Goal: Information Seeking & Learning: Find specific page/section

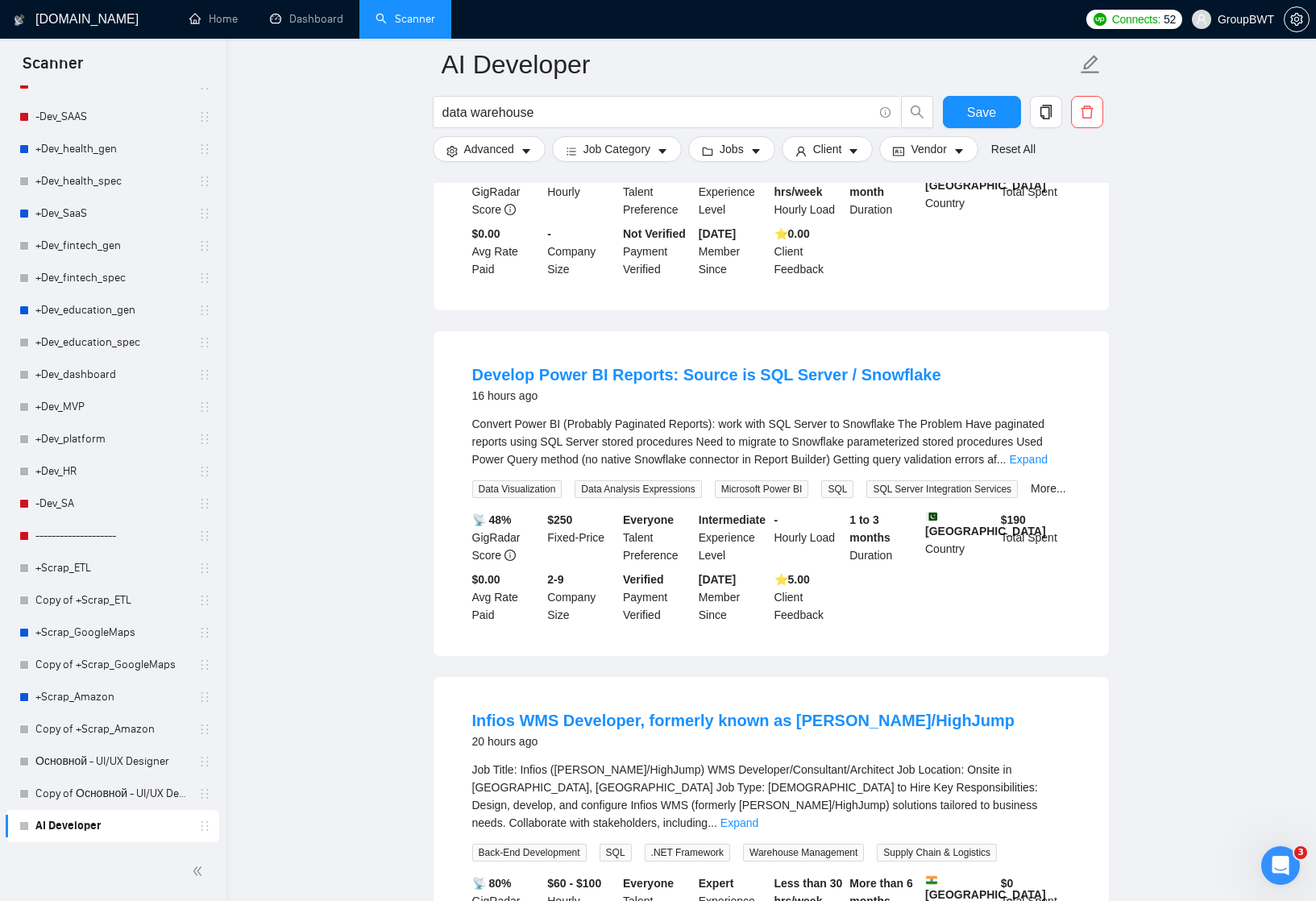
scroll to position [717, 0]
drag, startPoint x: 935, startPoint y: 398, endPoint x: 838, endPoint y: 402, distance: 97.1
click at [838, 403] on div "Develop Power BI Reports: Source is SQL Server / Snowflake 16 hours ago" at bounding box center [771, 383] width 598 height 42
copy link "Snowflake"
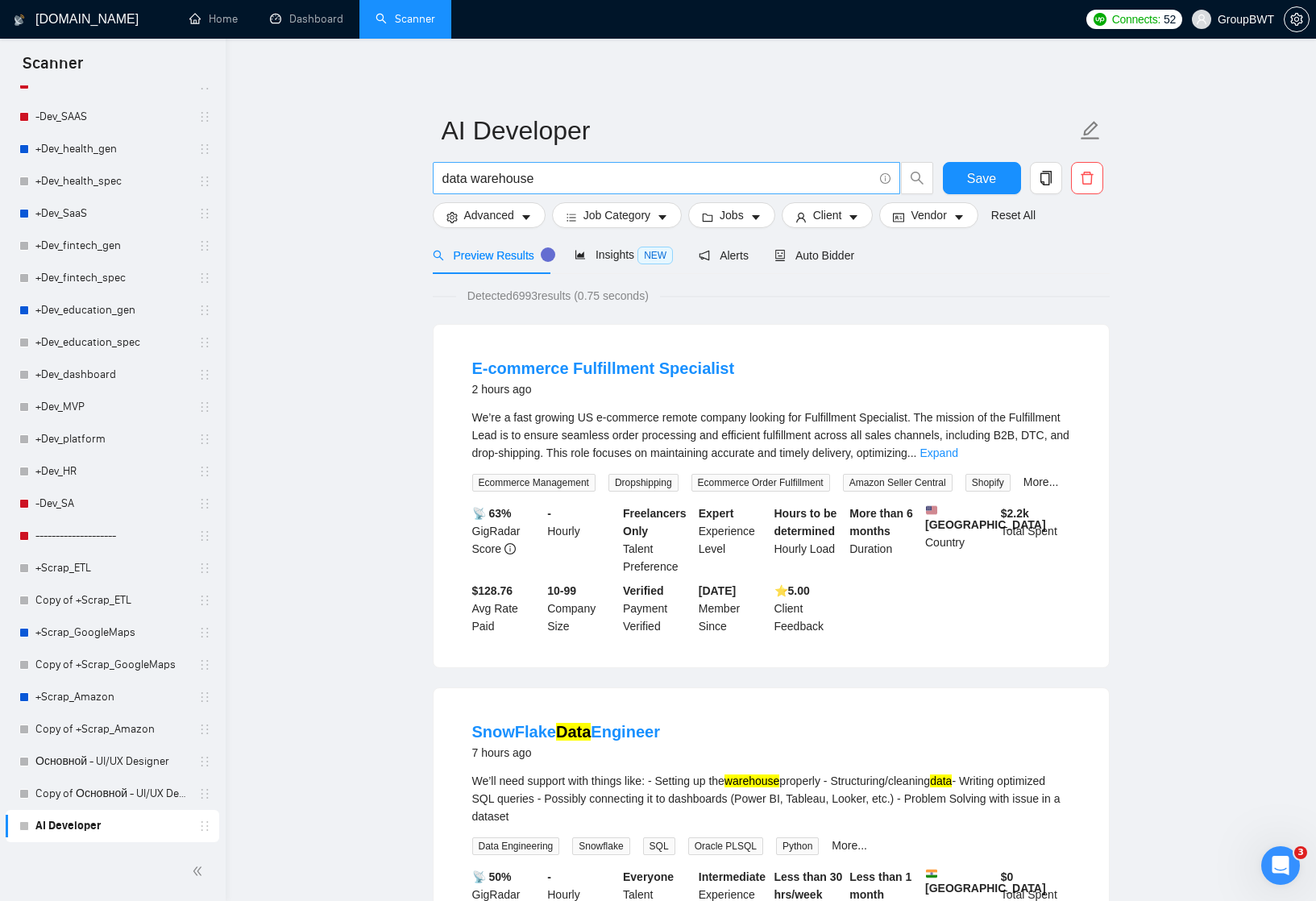
scroll to position [0, 0]
click at [578, 182] on input "data warehouse" at bounding box center [658, 178] width 430 height 20
paste input "Snowflak"
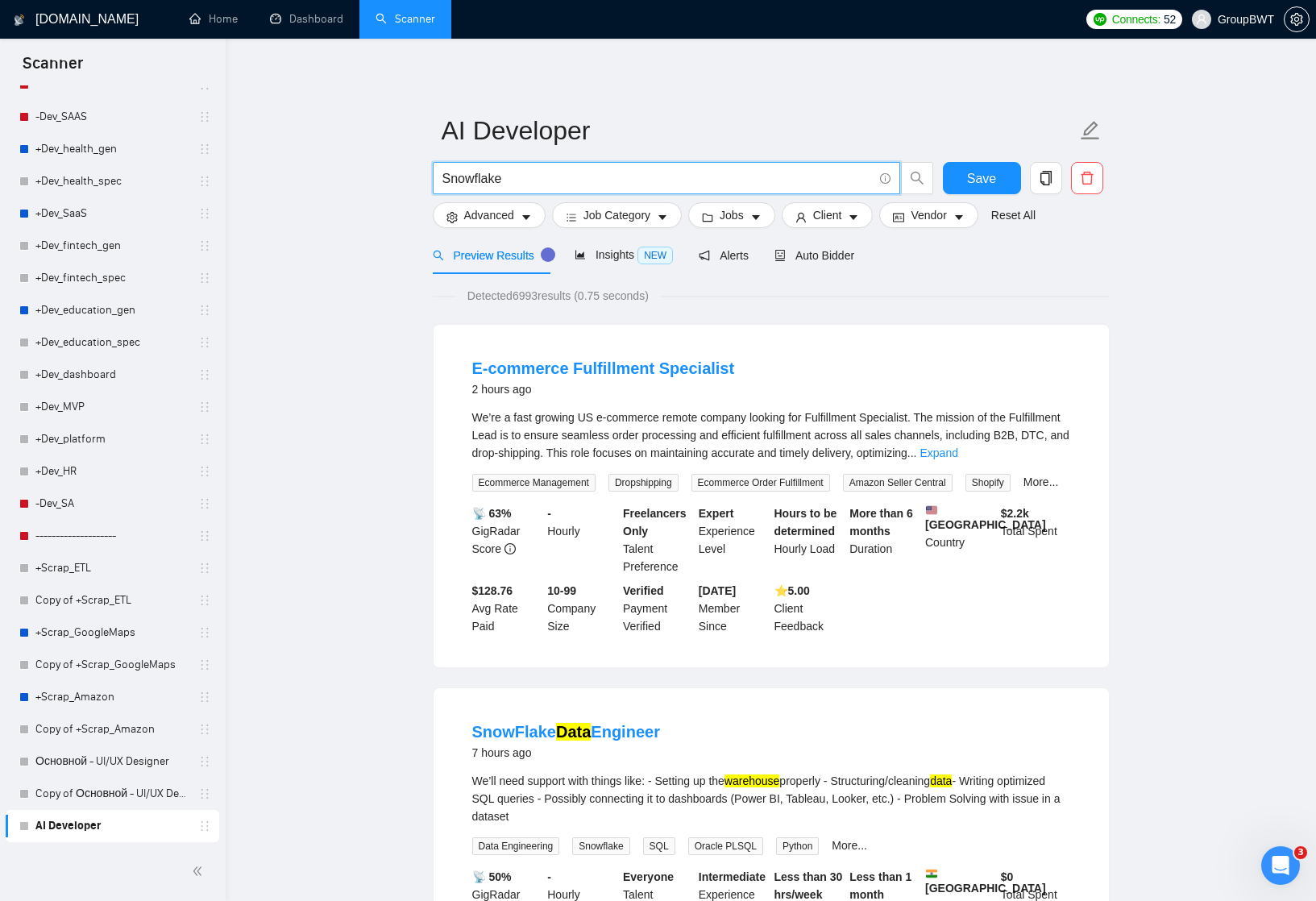
type input "Snowflake"
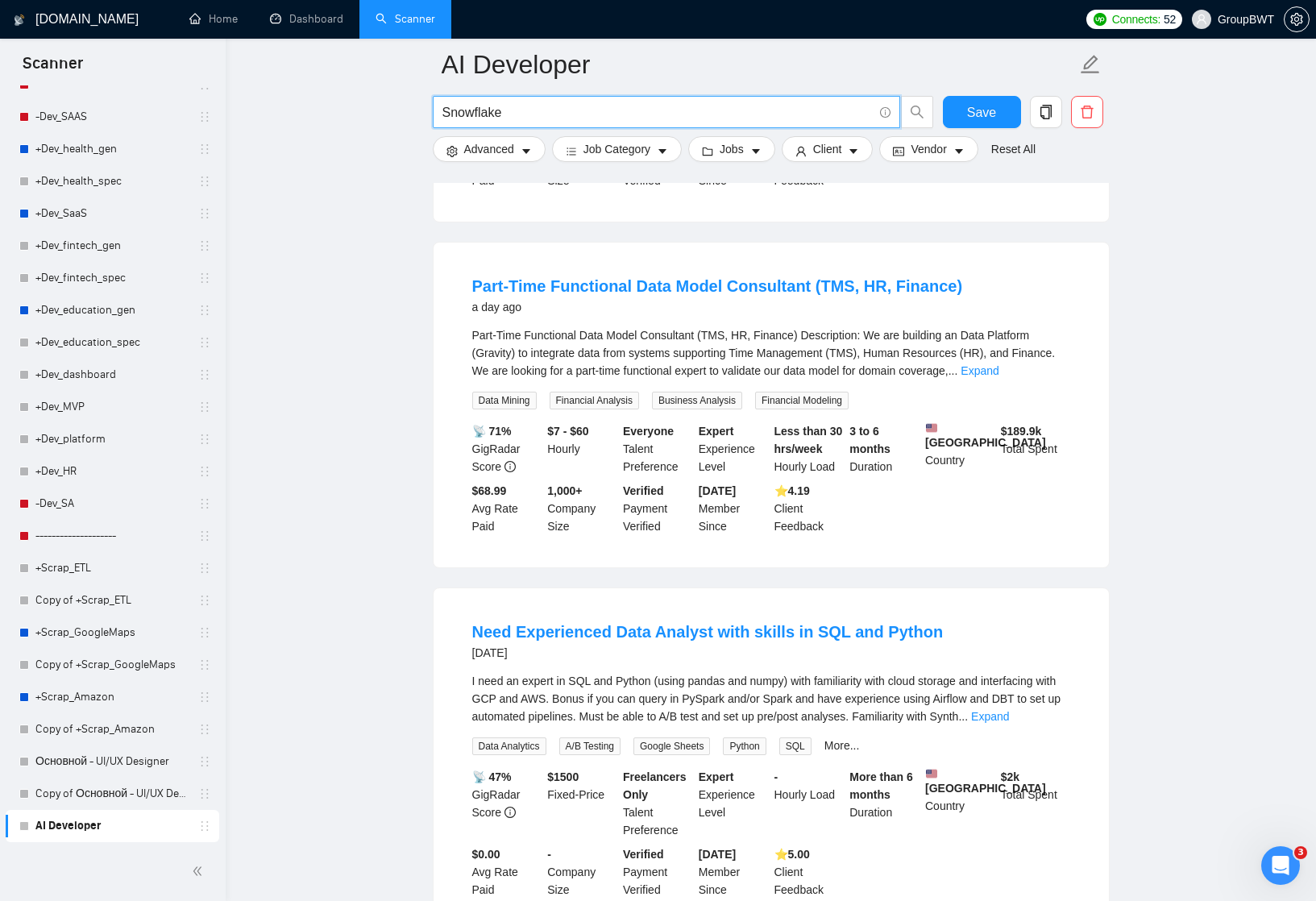
scroll to position [1865, 0]
